Goal: Check status: Check status

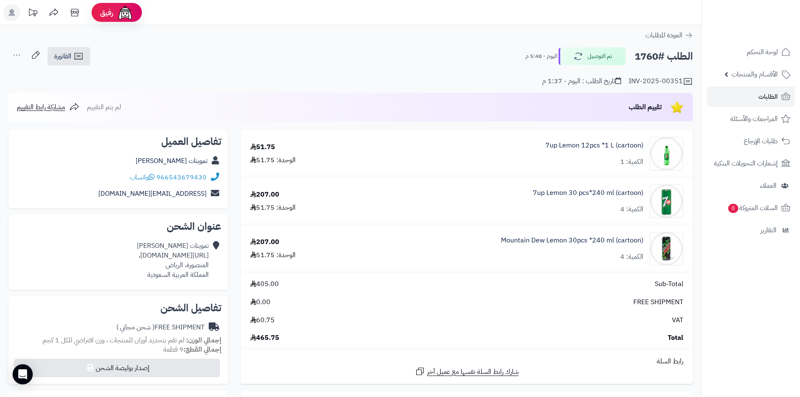
scroll to position [42, 0]
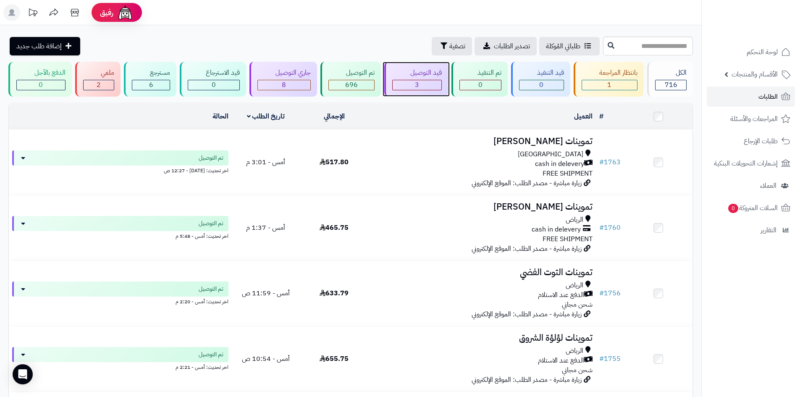
click at [433, 68] on div "قيد التوصيل" at bounding box center [417, 73] width 50 height 10
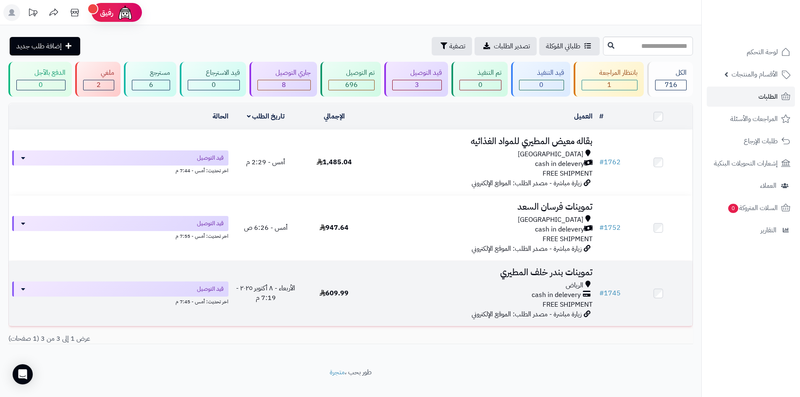
click at [468, 287] on div "الرياض" at bounding box center [481, 285] width 221 height 10
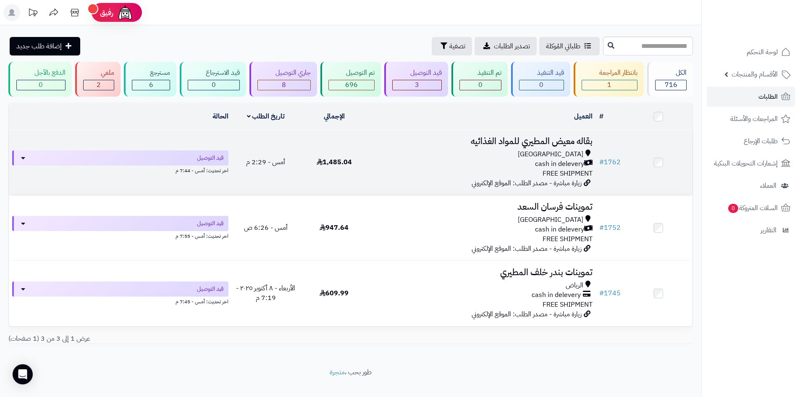
click at [515, 162] on div "cash in delevery" at bounding box center [481, 164] width 221 height 10
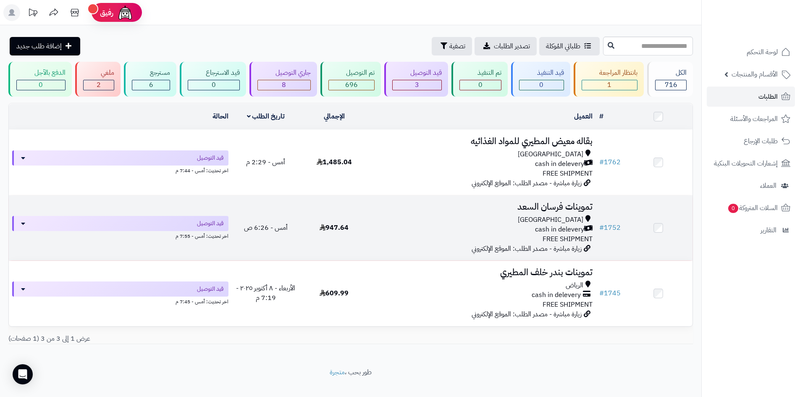
click at [306, 227] on td "947.64" at bounding box center [334, 227] width 68 height 65
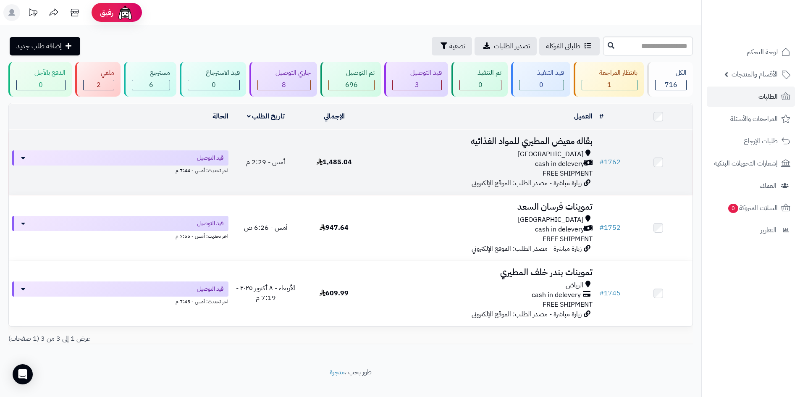
click at [460, 159] on div "cash in delevery" at bounding box center [481, 164] width 221 height 10
